Goal: Navigation & Orientation: Find specific page/section

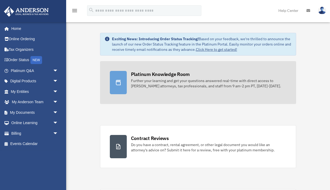
click at [147, 82] on div "Further your learning and get your questions answered real-time with direct acc…" at bounding box center [209, 83] width 156 height 11
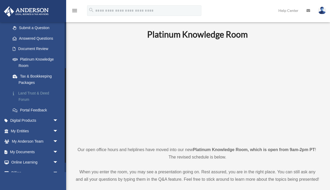
scroll to position [79, 0]
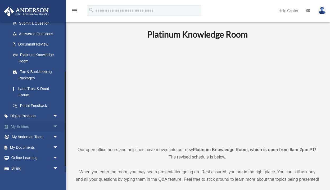
click at [31, 124] on link "My Entities arrow_drop_down" at bounding box center [35, 126] width 62 height 11
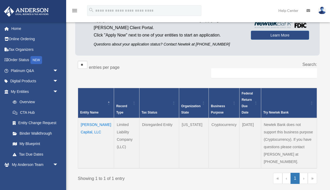
scroll to position [50, 0]
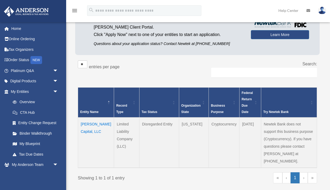
click at [89, 130] on td "Abraham Capital, LLC" at bounding box center [96, 142] width 36 height 50
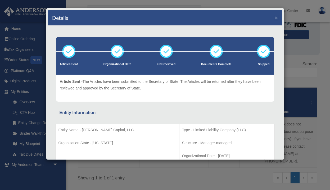
scroll to position [0, 0]
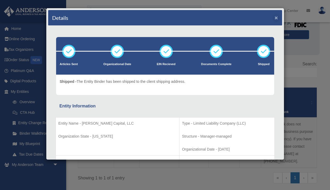
click at [276, 20] on button "×" at bounding box center [276, 18] width 3 height 6
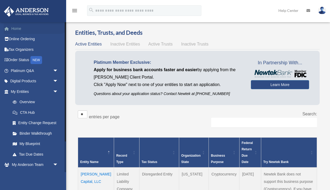
click at [24, 30] on link "Home" at bounding box center [35, 28] width 62 height 11
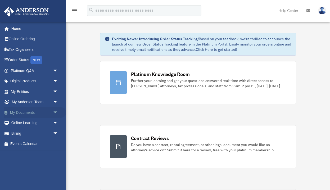
click at [29, 111] on link "My Documents arrow_drop_down" at bounding box center [35, 112] width 62 height 11
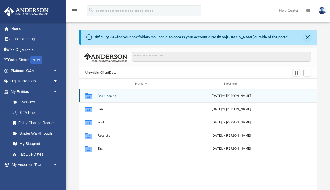
scroll to position [0, 0]
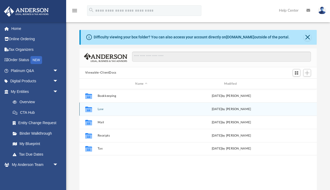
click at [163, 110] on button "Law" at bounding box center [141, 108] width 88 height 3
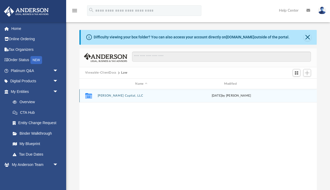
click at [119, 95] on button "Abraham Capital, LLC" at bounding box center [141, 95] width 88 height 3
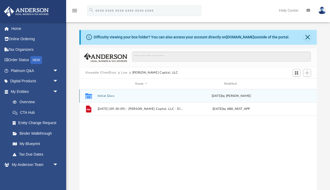
click at [111, 95] on button "Initial Docs" at bounding box center [141, 95] width 88 height 3
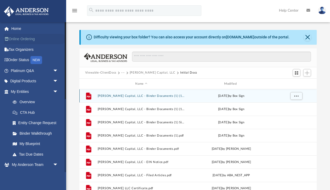
scroll to position [0, 0]
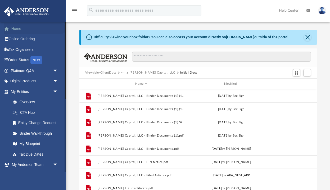
click at [19, 31] on link "Home" at bounding box center [35, 28] width 62 height 11
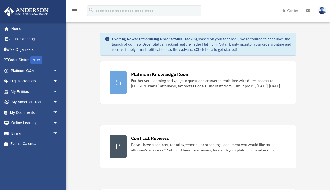
click at [321, 12] on img at bounding box center [322, 11] width 8 height 8
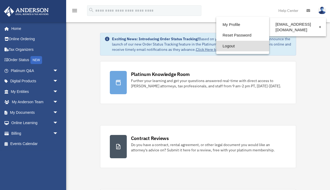
click at [237, 47] on link "Logout" at bounding box center [242, 46] width 53 height 11
